Goal: Information Seeking & Learning: Understand process/instructions

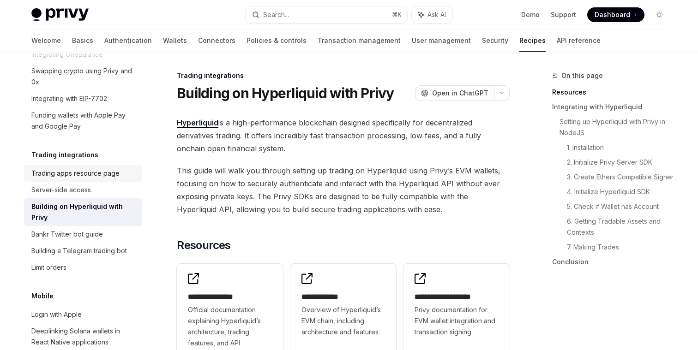
scroll to position [909, 0]
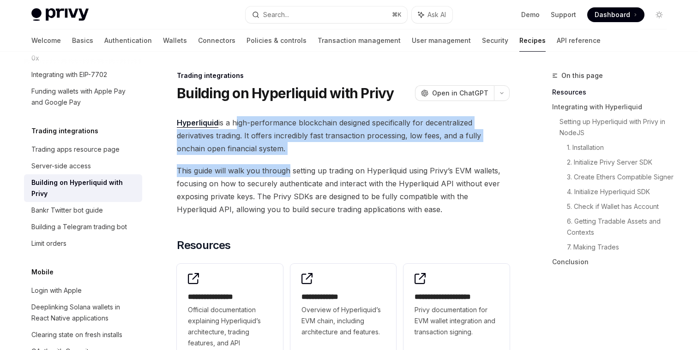
drag, startPoint x: 235, startPoint y: 125, endPoint x: 286, endPoint y: 171, distance: 68.6
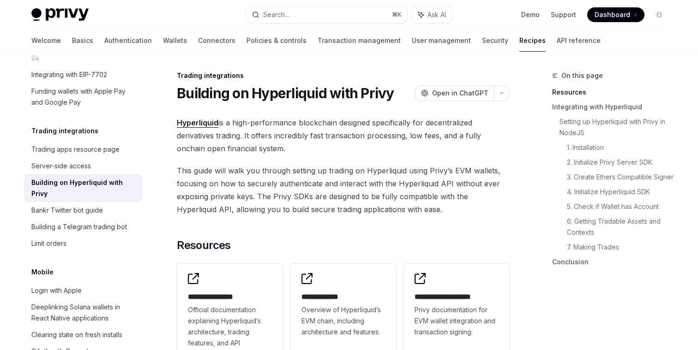
click at [291, 151] on span "Hyperliquid is a high-performance blockchain designed specifically for decentra…" at bounding box center [343, 135] width 333 height 39
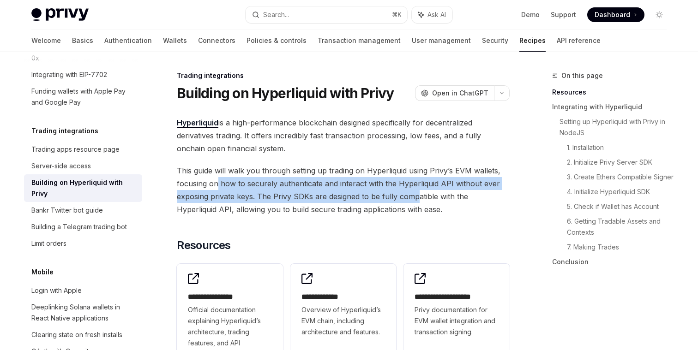
drag, startPoint x: 218, startPoint y: 185, endPoint x: 417, endPoint y: 200, distance: 200.1
click at [417, 200] on span "This guide will walk you through setting up trading on Hyperliquid using Privy’…" at bounding box center [343, 190] width 333 height 52
click at [410, 207] on span "This guide will walk you through setting up trading on Hyperliquid using Privy’…" at bounding box center [343, 190] width 333 height 52
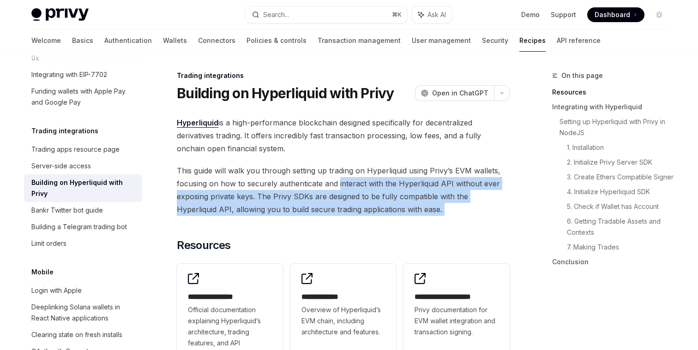
drag, startPoint x: 410, startPoint y: 207, endPoint x: 343, endPoint y: 182, distance: 71.2
click at [343, 182] on span "This guide will walk you through setting up trading on Hyperliquid using Privy’…" at bounding box center [343, 190] width 333 height 52
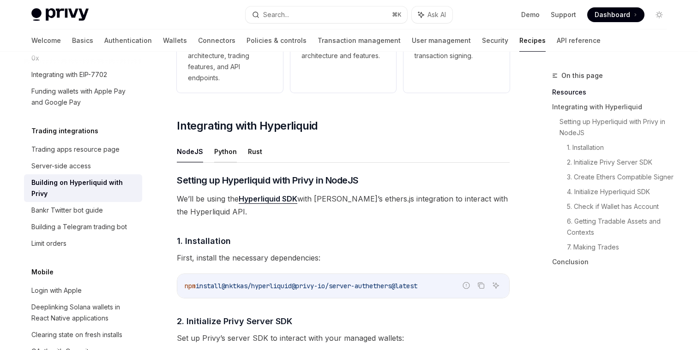
scroll to position [303, 0]
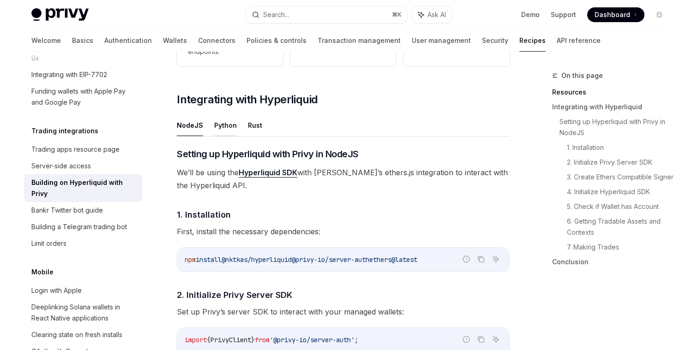
click at [224, 126] on button "Python" at bounding box center [225, 126] width 23 height 22
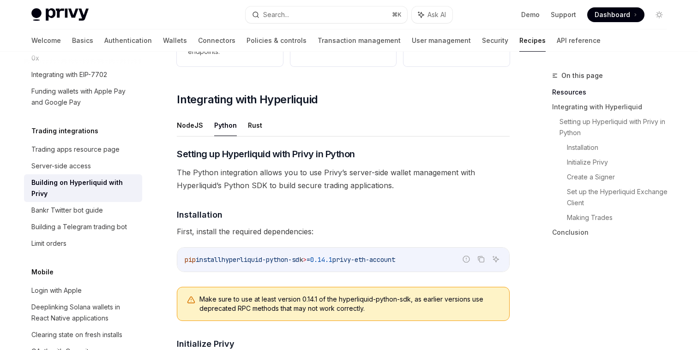
click at [224, 181] on span "The Python integration allows you to use Privy’s server-side wallet management …" at bounding box center [343, 179] width 333 height 26
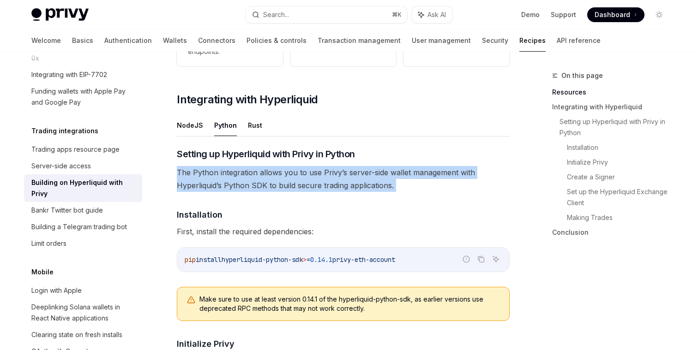
click at [224, 181] on span "The Python integration allows you to use Privy’s server-side wallet management …" at bounding box center [343, 179] width 333 height 26
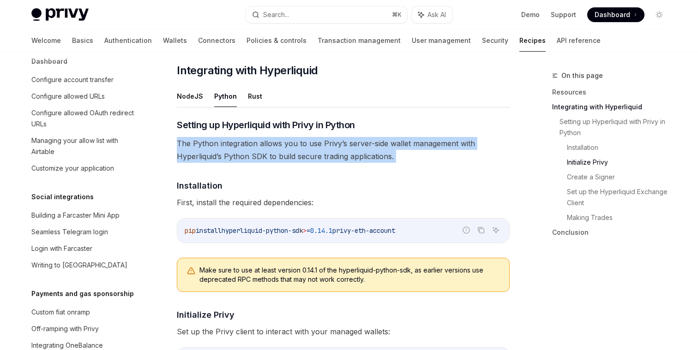
scroll to position [290, 0]
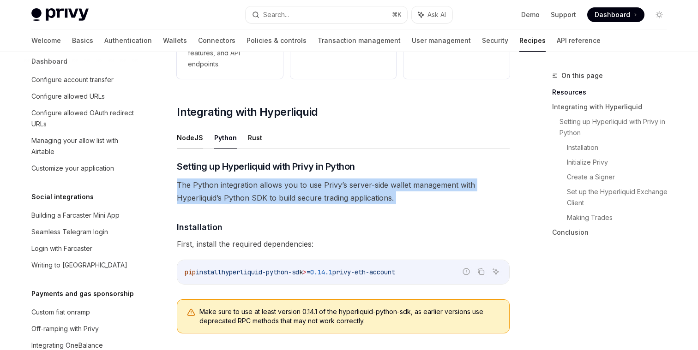
click at [194, 132] on button "NodeJS" at bounding box center [190, 138] width 26 height 22
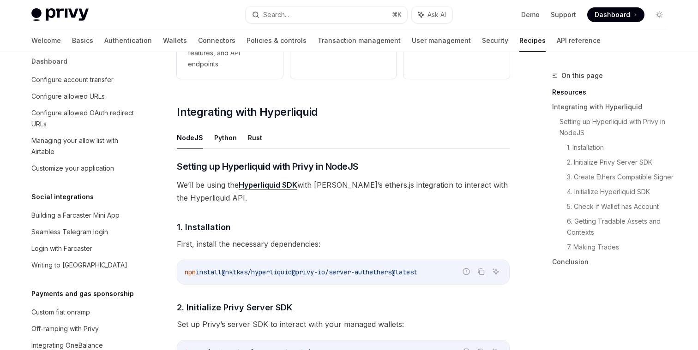
click at [204, 184] on span "We’ll be using the Hyperliquid SDK with [PERSON_NAME]’s ethers.js integration t…" at bounding box center [343, 192] width 333 height 26
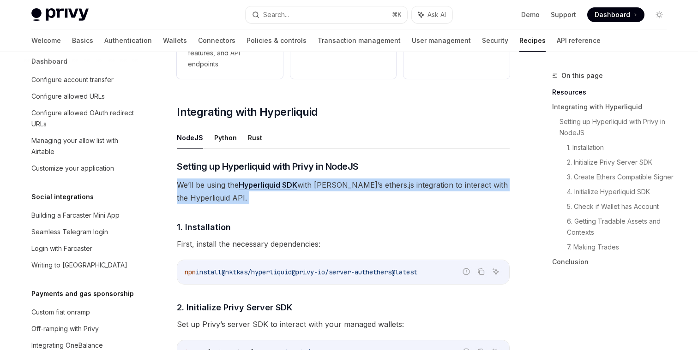
click at [204, 184] on span "We’ll be using the Hyperliquid SDK with [PERSON_NAME]’s ethers.js integration t…" at bounding box center [343, 192] width 333 height 26
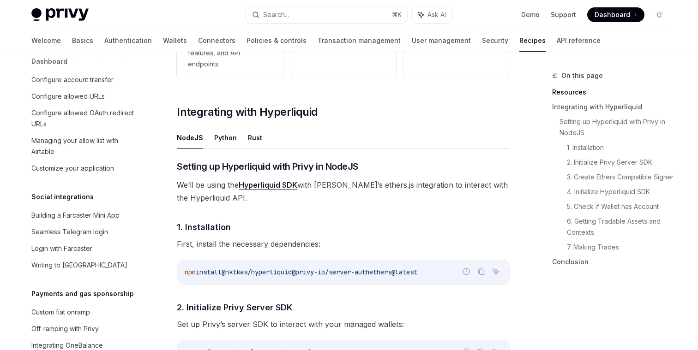
click at [237, 200] on span "We’ll be using the Hyperliquid SDK with [PERSON_NAME]’s ethers.js integration t…" at bounding box center [343, 192] width 333 height 26
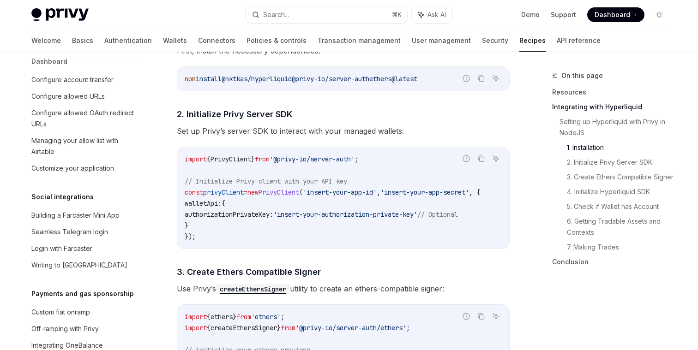
scroll to position [486, 0]
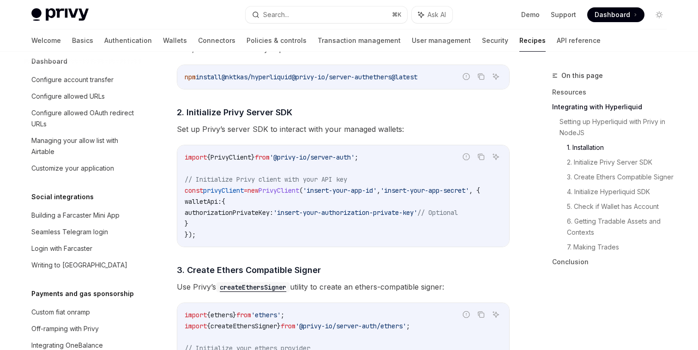
click at [247, 211] on span "authorizationPrivateKey:" at bounding box center [229, 213] width 89 height 8
click at [247, 221] on code "import { PrivyClient } from '@privy-io/server-auth' ; // Initialize Privy clien…" at bounding box center [344, 196] width 318 height 89
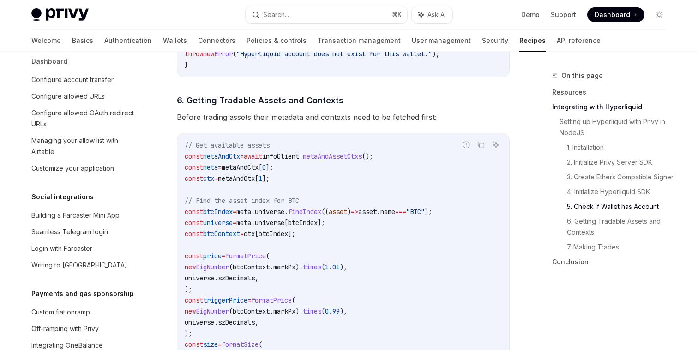
scroll to position [1252, 0]
click at [270, 105] on span "6. Getting Tradable Assets and Contexts" at bounding box center [260, 99] width 167 height 12
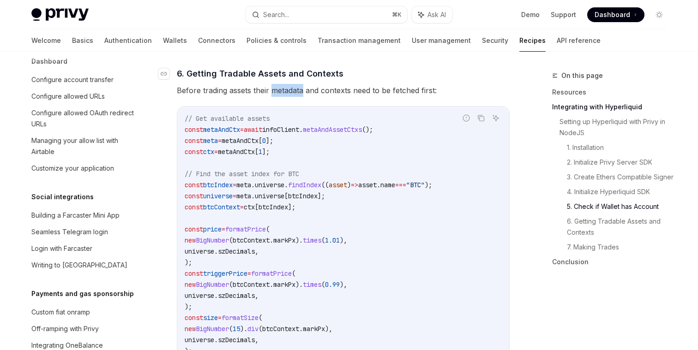
click at [257, 96] on span "Before trading assets their metadata and contexts need to be fetched first:" at bounding box center [343, 89] width 333 height 13
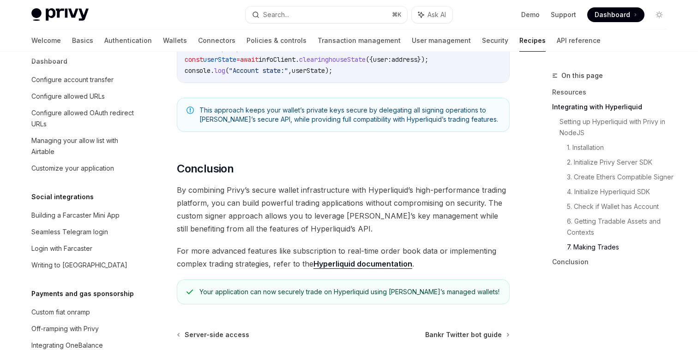
scroll to position [1840, 0]
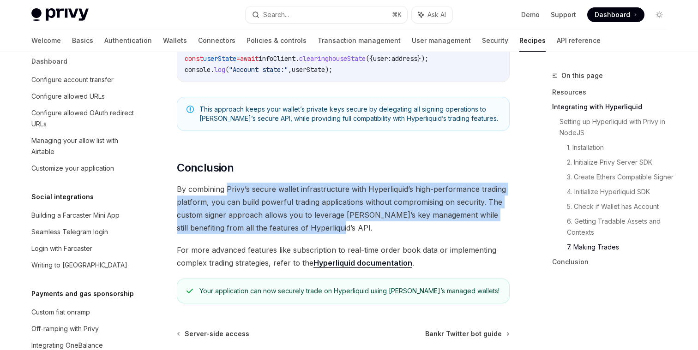
drag, startPoint x: 227, startPoint y: 195, endPoint x: 336, endPoint y: 238, distance: 117.3
click at [337, 235] on span "By combining Privy’s secure wallet infrastructure with Hyperliquid’s high-perfo…" at bounding box center [343, 209] width 333 height 52
click at [336, 235] on span "By combining Privy’s secure wallet infrastructure with Hyperliquid’s high-perfo…" at bounding box center [343, 209] width 333 height 52
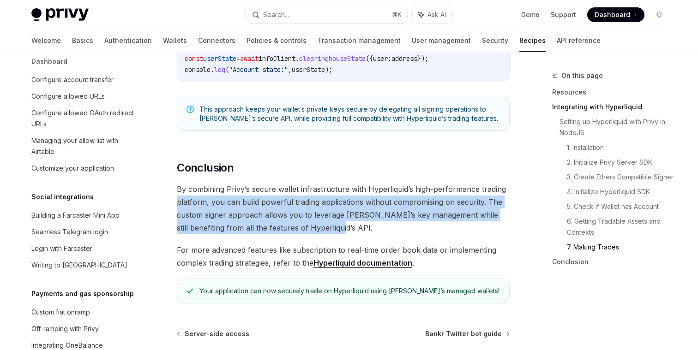
drag, startPoint x: 331, startPoint y: 236, endPoint x: 157, endPoint y: 203, distance: 177.1
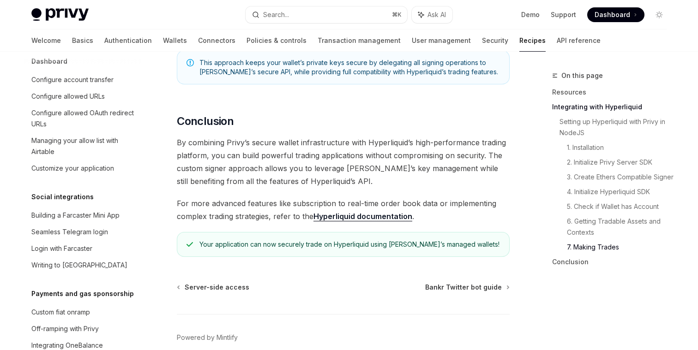
scroll to position [1887, 0]
click at [218, 248] on div "Your application can now securely trade on Hyperliquid using [PERSON_NAME]’s ma…" at bounding box center [349, 243] width 301 height 9
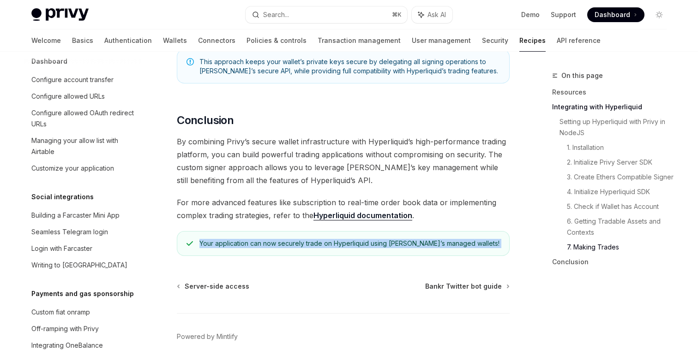
click at [218, 248] on div "Your application can now securely trade on Hyperliquid using [PERSON_NAME]’s ma…" at bounding box center [349, 243] width 301 height 9
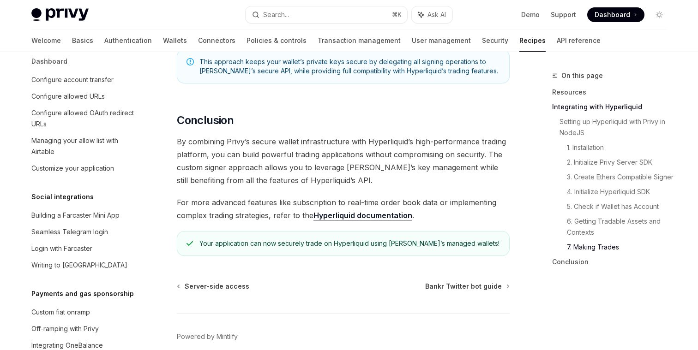
click at [243, 248] on div "Your application can now securely trade on Hyperliquid using [PERSON_NAME]’s ma…" at bounding box center [349, 243] width 301 height 9
drag, startPoint x: 247, startPoint y: 253, endPoint x: 455, endPoint y: 262, distance: 208.4
click at [455, 256] on div "Your application can now securely trade on Hyperliquid using [PERSON_NAME]’s ma…" at bounding box center [343, 243] width 333 height 25
click at [441, 248] on div "Your application can now securely trade on Hyperliquid using [PERSON_NAME]’s ma…" at bounding box center [349, 243] width 301 height 9
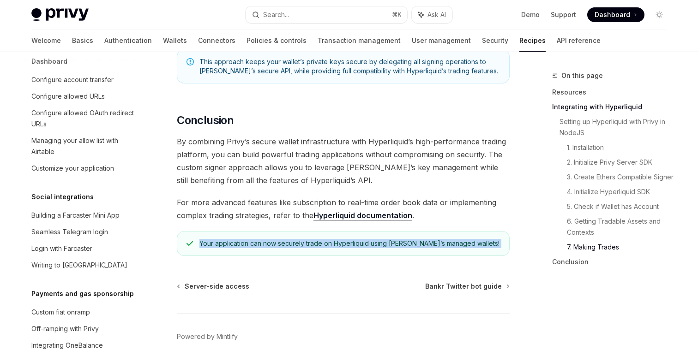
click at [441, 248] on div "Your application can now securely trade on Hyperliquid using [PERSON_NAME]’s ma…" at bounding box center [349, 243] width 301 height 9
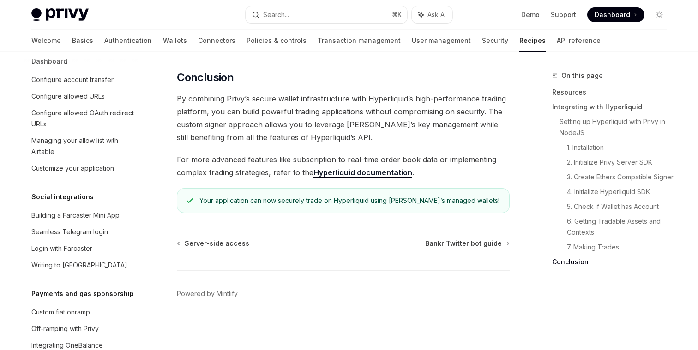
click at [334, 174] on link "Hyperliquid documentation" at bounding box center [363, 173] width 99 height 10
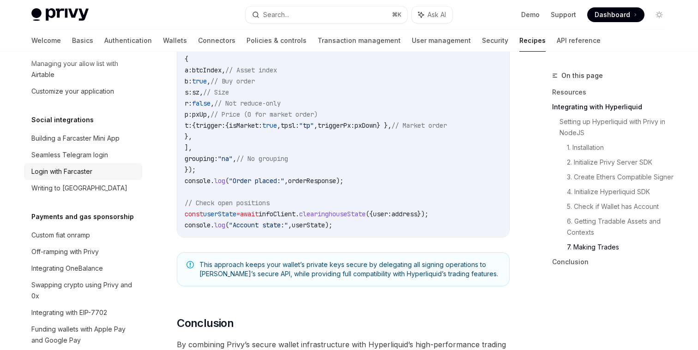
scroll to position [666, 0]
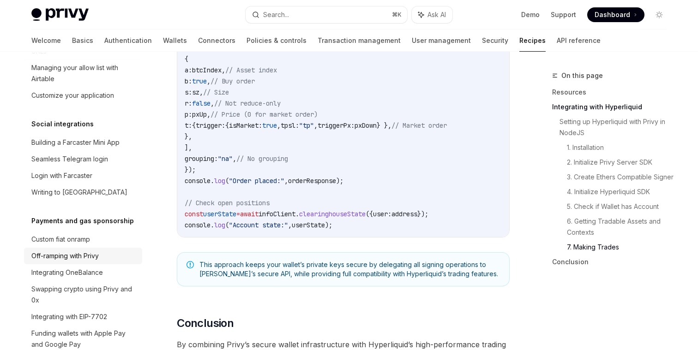
click at [119, 251] on div "Off-ramping with Privy" at bounding box center [83, 256] width 105 height 11
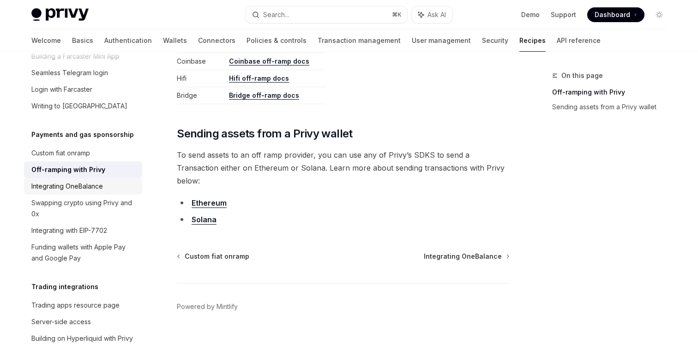
scroll to position [754, 0]
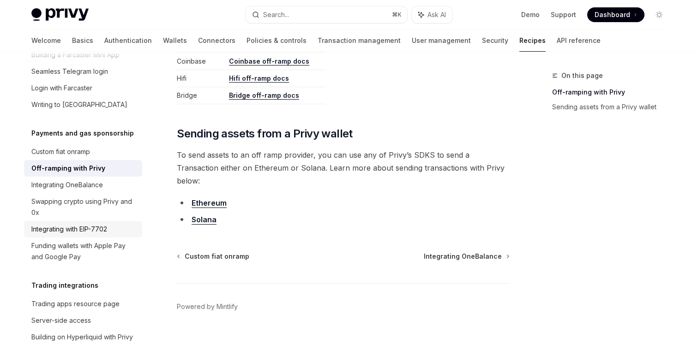
click at [88, 224] on div "Integrating with EIP-7702" at bounding box center [69, 229] width 76 height 11
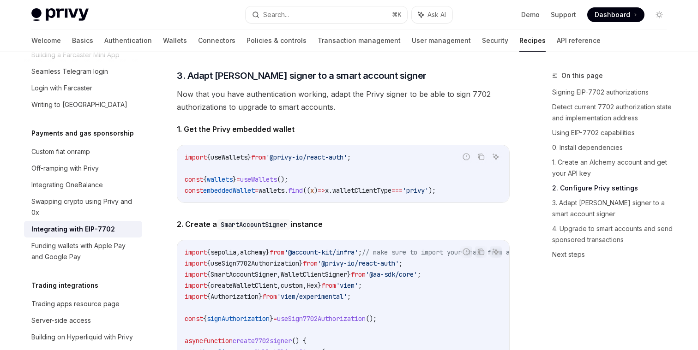
scroll to position [1378, 0]
click at [308, 82] on span "3. Adapt [PERSON_NAME] signer to a smart account signer" at bounding box center [302, 75] width 250 height 13
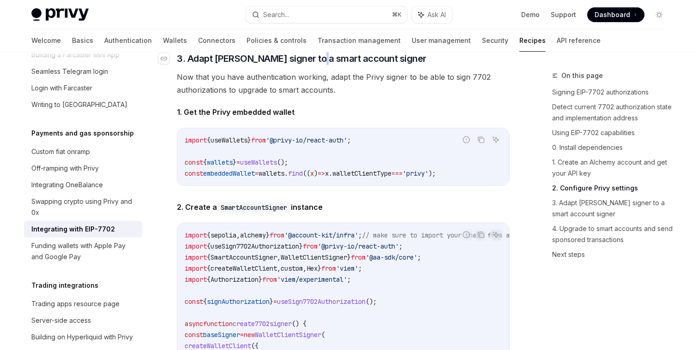
click at [308, 91] on div "In this guide, we will transform your Privy embedded wallet into a smart wallet…" at bounding box center [343, 156] width 333 height 1601
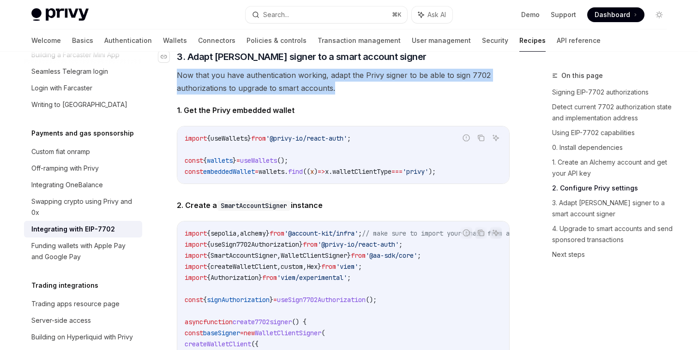
click at [308, 91] on span "Now that you have authentication working, adapt the Privy signer to be able to …" at bounding box center [343, 82] width 333 height 26
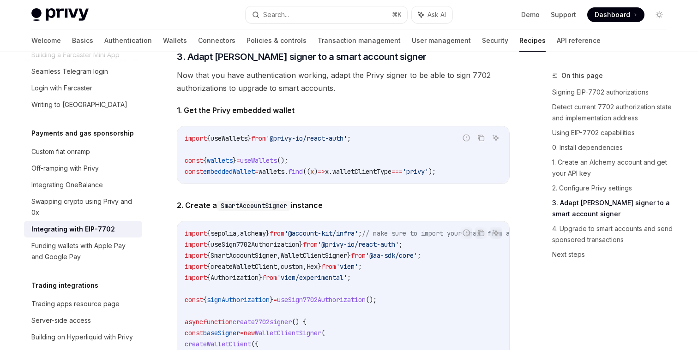
click at [315, 95] on span "Now that you have authentication working, adapt the Privy signer to be able to …" at bounding box center [343, 82] width 333 height 26
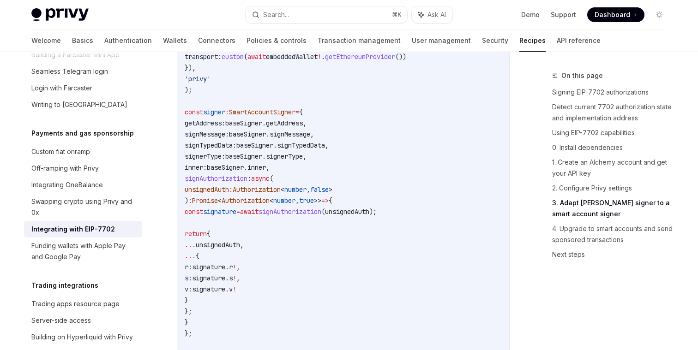
scroll to position [1720, 0]
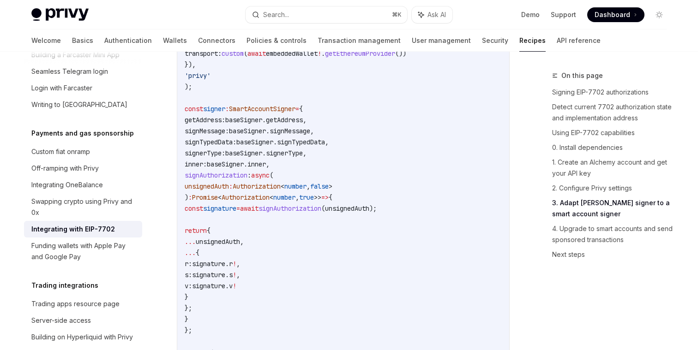
click at [296, 113] on span "SmartAccountSigner" at bounding box center [262, 109] width 66 height 8
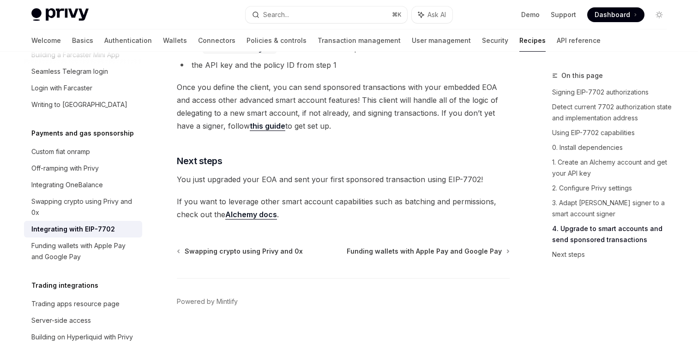
scroll to position [2078, 0]
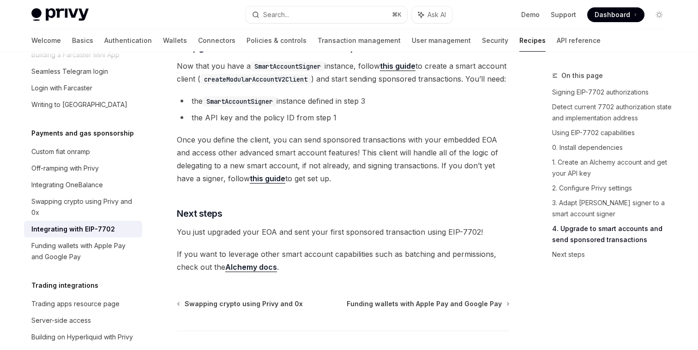
click at [361, 108] on li "the SmartAccountSigner instance defined in step 3" at bounding box center [343, 101] width 333 height 13
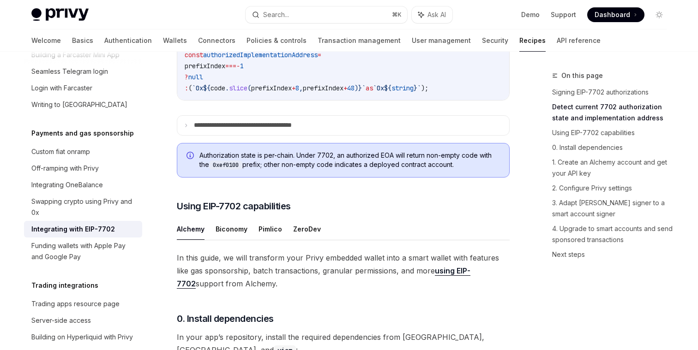
scroll to position [499, 0]
click at [302, 240] on button "ZeroDev" at bounding box center [307, 229] width 28 height 22
type textarea "*"
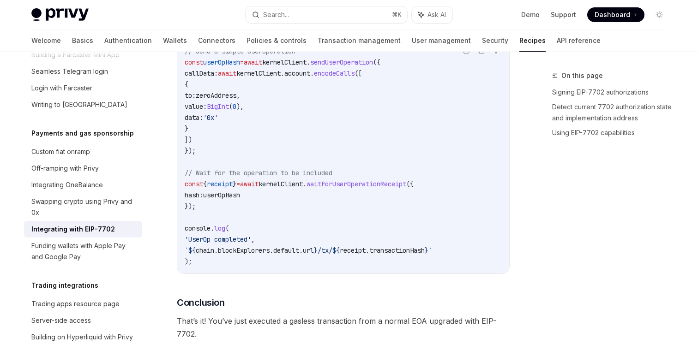
scroll to position [2186, 0]
